Goal: Task Accomplishment & Management: Manage account settings

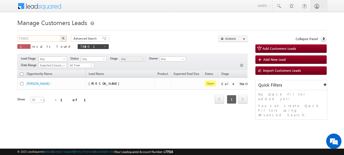
drag, startPoint x: 0, startPoint y: 0, endPoint x: 7, endPoint y: 41, distance: 41.8
click at [7, 41] on body "Menu [PERSON_NAME] sitar a11@k serve .co.i" at bounding box center [172, 72] width 344 height 144
paste input "48026"
type input "748026"
click at [60, 35] on button "button" at bounding box center [63, 38] width 7 height 6
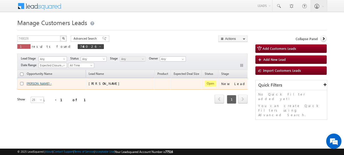
click at [34, 85] on link "[PERSON_NAME] -" at bounding box center [38, 83] width 25 height 4
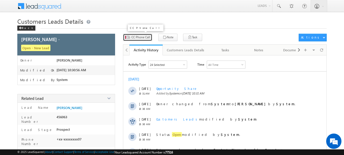
click at [132, 35] on button "CC Phone Call" at bounding box center [137, 37] width 29 height 7
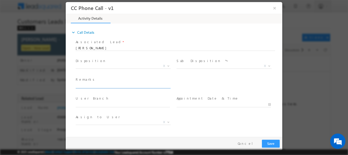
click at [107, 85] on input "text" at bounding box center [123, 85] width 94 height 5
paste input "UMESH VERMA-9927112007-HOME CONSTRUCTION-LOAN-5 -PV-25 L-WIFE--AGE-48-HASBAND-A…"
type input "UMESH VERMA-9927112007-HOME CONSTRUCTION-LOAN-5 -PV-25 L-WIFE--AGE-48-HASBAND-A…"
select select "adnan.hasan@sgrlimited.in"
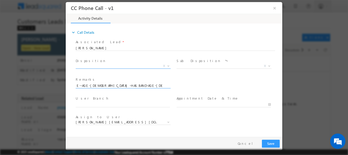
type input "UMESH VERMA-9927112007-HOME CONSTRUCTION-LOAN-5 -PV-25 L-WIFE--AGE-48-HASBAND-A…"
click at [171, 65] on span "X" at bounding box center [123, 65] width 95 height 5
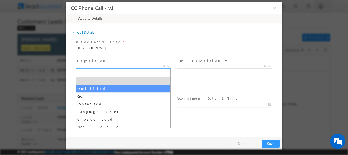
select select "Qualified"
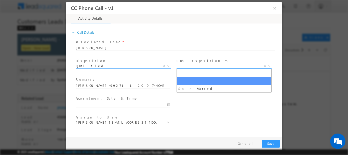
click at [268, 65] on b at bounding box center [269, 65] width 3 height 2
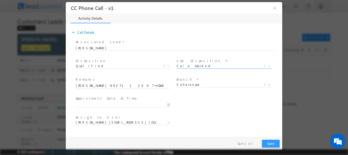
select select "Sale Marked"
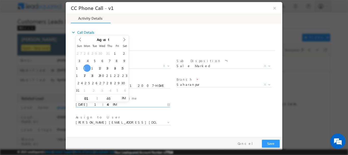
click at [169, 104] on input "08/11/2025 1:46 PM" at bounding box center [123, 104] width 94 height 5
type input "08/12/2025 1:46 PM"
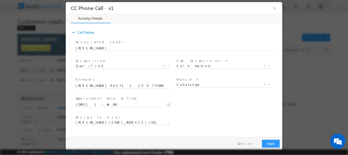
click at [148, 118] on span "Assign to User *" at bounding box center [123, 117] width 94 height 6
click at [271, 142] on button "Save" at bounding box center [271, 143] width 18 height 8
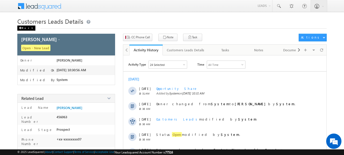
click at [24, 26] on div "Back" at bounding box center [26, 27] width 18 height 5
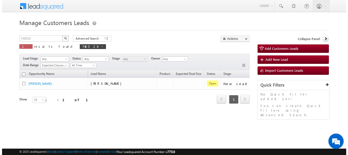
scroll to position [0, 36]
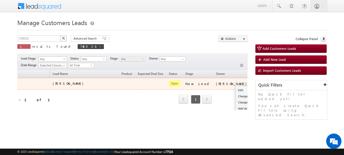
click at [256, 83] on button "button" at bounding box center [258, 83] width 5 height 5
click at [236, 89] on link "Edit" at bounding box center [248, 90] width 25 height 6
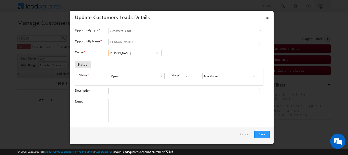
click at [122, 54] on input "Adnan Hasan" at bounding box center [134, 53] width 53 height 6
paste input "ankur.kumar1@sgrlimited.i"
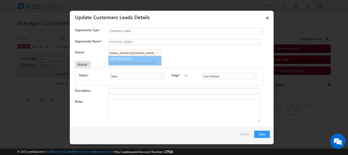
click at [136, 61] on span "ankur.kumar1@sgrlimited.in" at bounding box center [133, 63] width 46 height 4
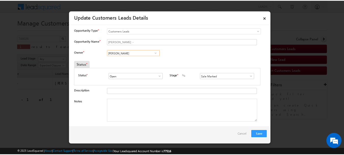
scroll to position [0, 0]
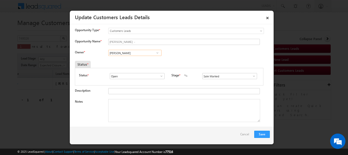
type input "Ankur Kumar"
click at [132, 108] on textarea "Notes" at bounding box center [184, 110] width 152 height 23
paste textarea "UMESH VERMA-9927112007-HOME CONSTRUCTION-LOAN-5 -PV-25 L-WIFE--AGE-48-HASBAND-A…"
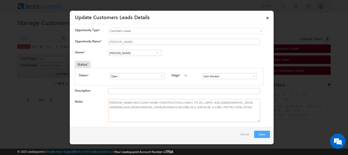
type textarea "UMESH VERMA-9927112007-HOME CONSTRUCTION-LOAN-5 -PV-25 L-WIFE--AGE-48-HASBAND-A…"
click at [261, 131] on button "Save" at bounding box center [262, 133] width 16 height 7
